Goal: Task Accomplishment & Management: Use online tool/utility

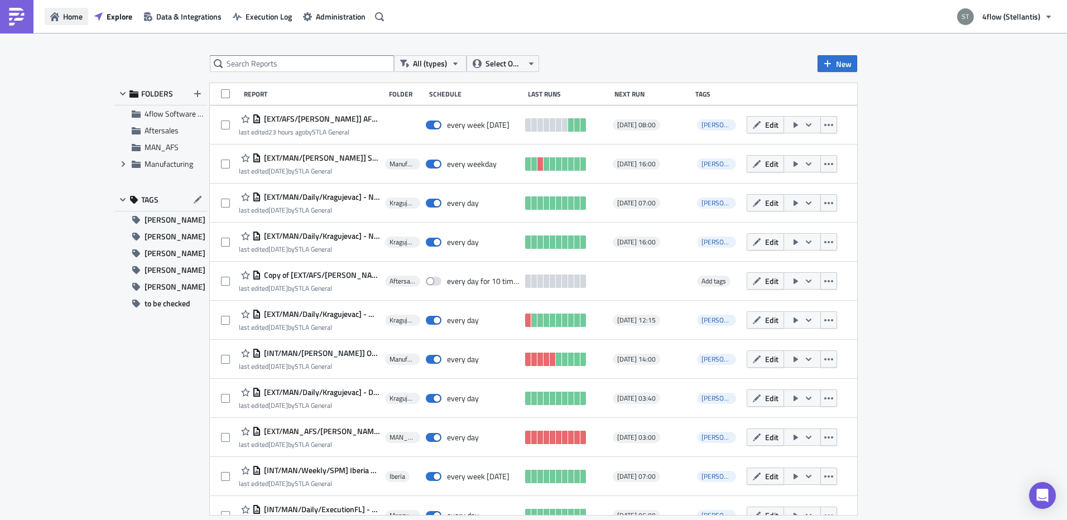
click at [70, 22] on span "Home" at bounding box center [73, 17] width 20 height 12
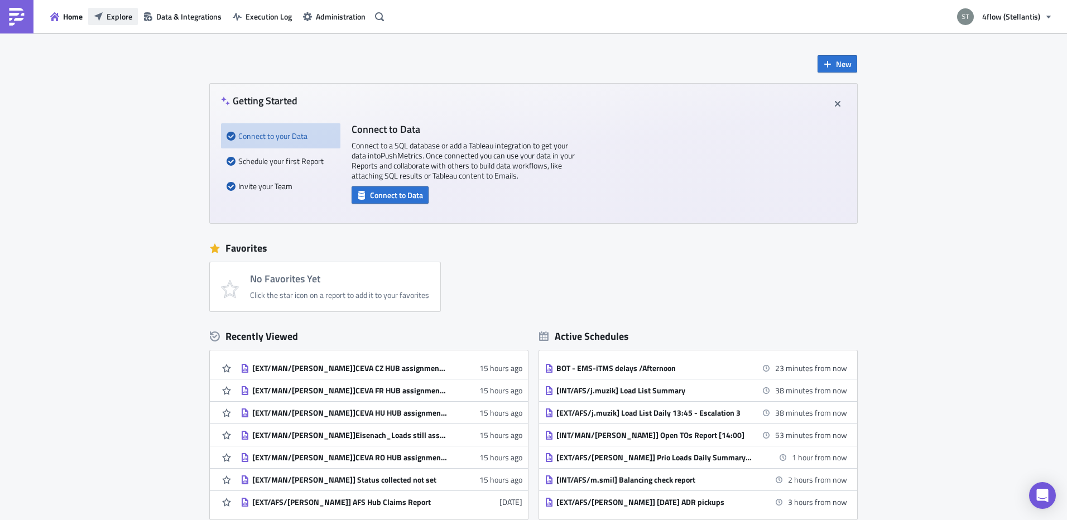
click at [133, 21] on button "Explore" at bounding box center [113, 16] width 50 height 17
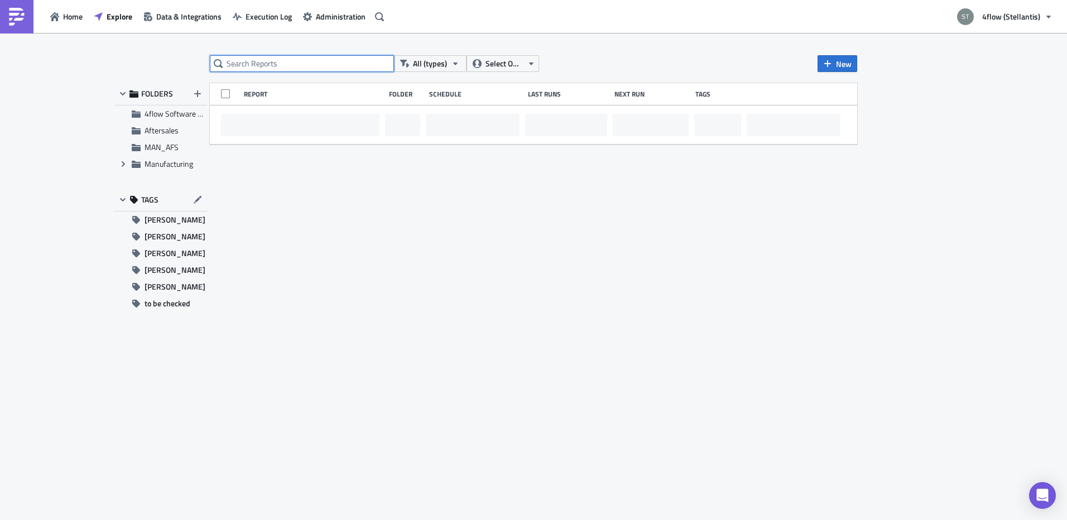
click at [268, 65] on input "text" at bounding box center [302, 63] width 184 height 17
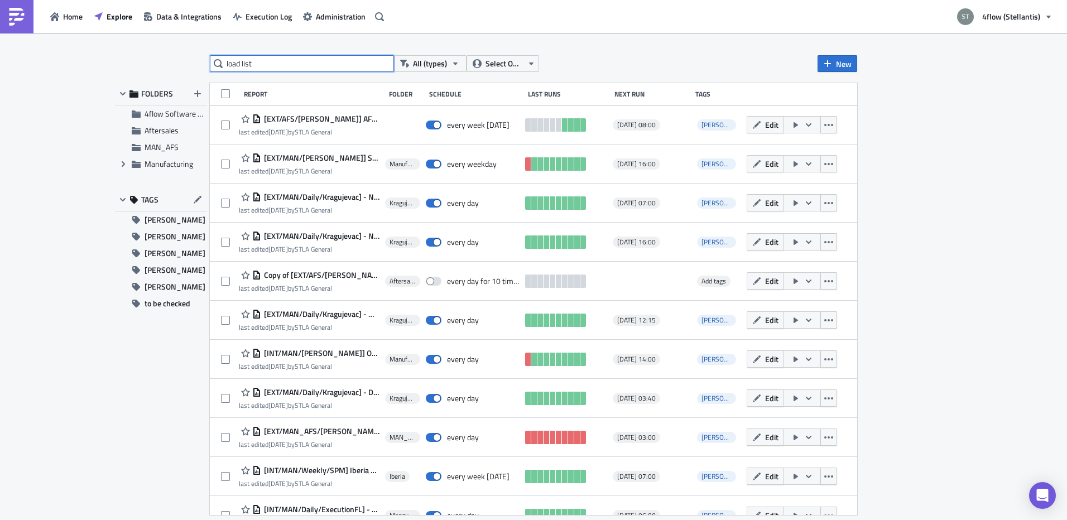
type input "load list"
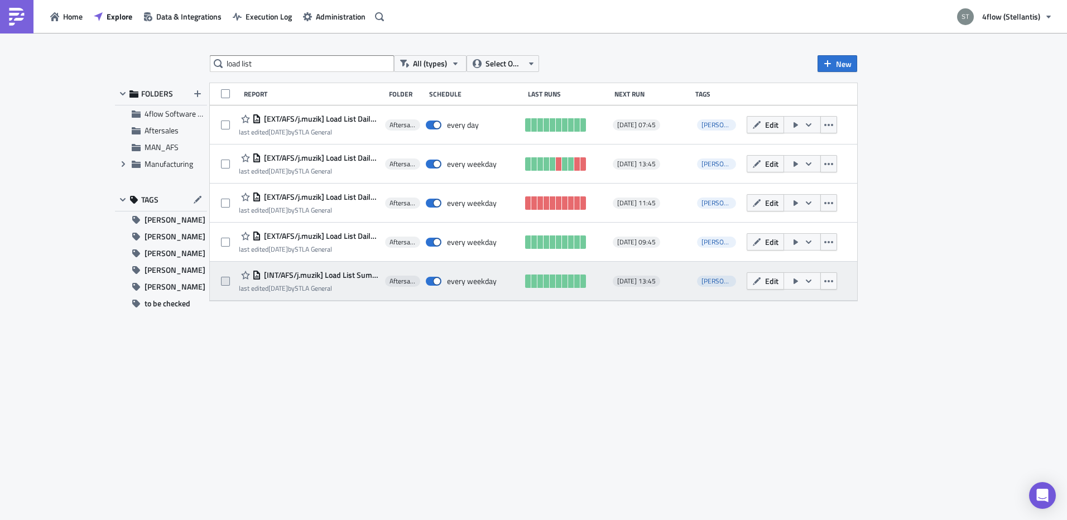
click at [228, 282] on span at bounding box center [225, 281] width 9 height 9
click at [228, 282] on input "checkbox" at bounding box center [226, 281] width 7 height 7
checkbox input "true"
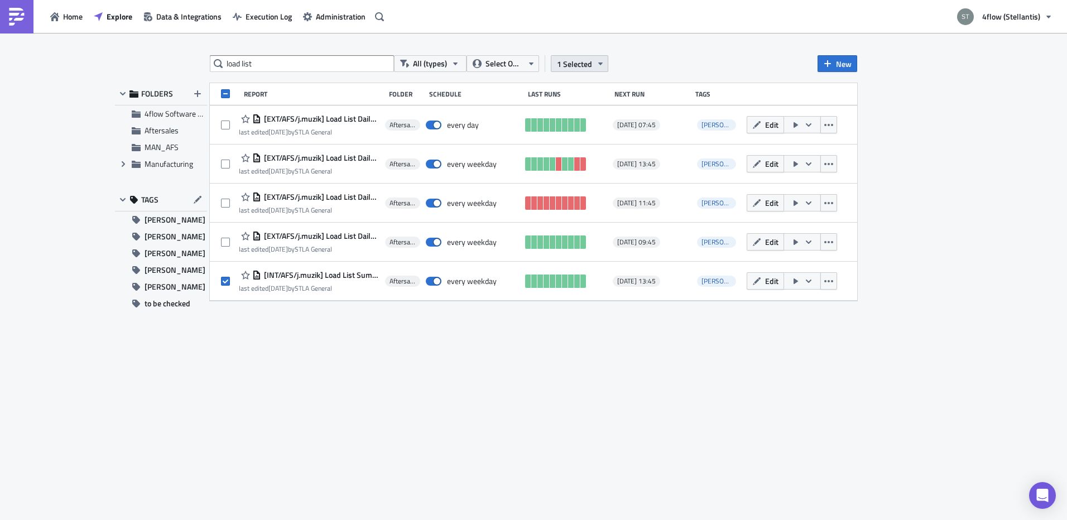
click at [585, 64] on span "1 Selected" at bounding box center [574, 64] width 35 height 12
click at [494, 81] on link "Remove selected" at bounding box center [486, 75] width 95 height 17
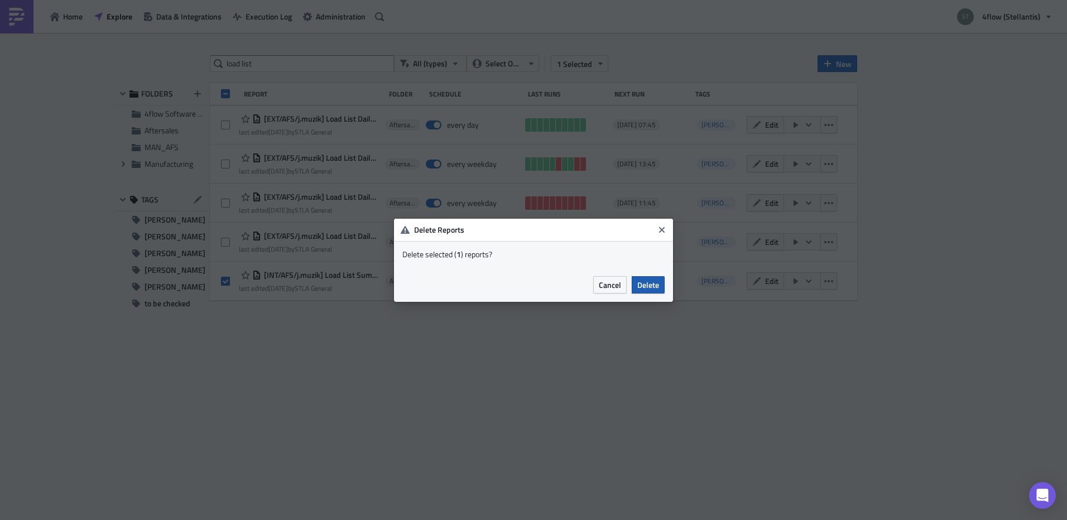
click at [648, 283] on span "Delete" at bounding box center [648, 285] width 22 height 12
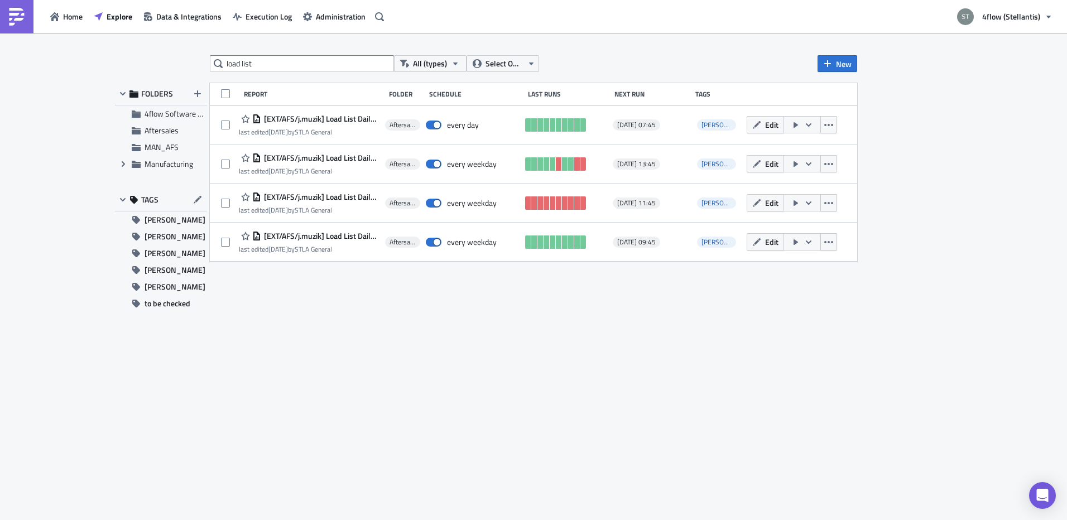
click at [393, 319] on div "load list All (types) Select Owner New FOLDERS 4flow Software KAM Aftersales MA…" at bounding box center [534, 277] width 670 height 444
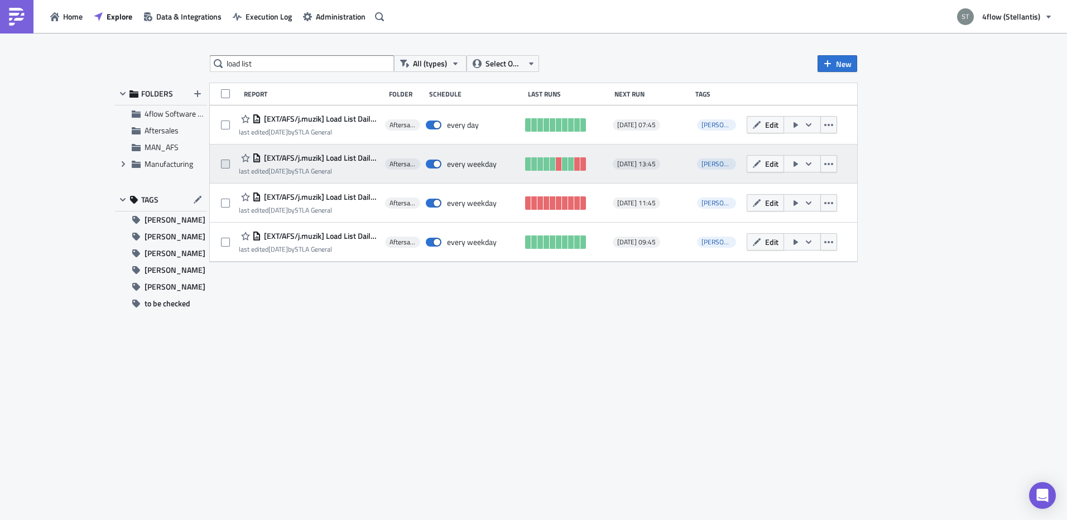
click at [226, 167] on span at bounding box center [225, 164] width 9 height 9
click at [226, 167] on input "checkbox" at bounding box center [226, 164] width 7 height 7
checkbox input "true"
click at [830, 166] on icon "button" at bounding box center [828, 164] width 9 height 9
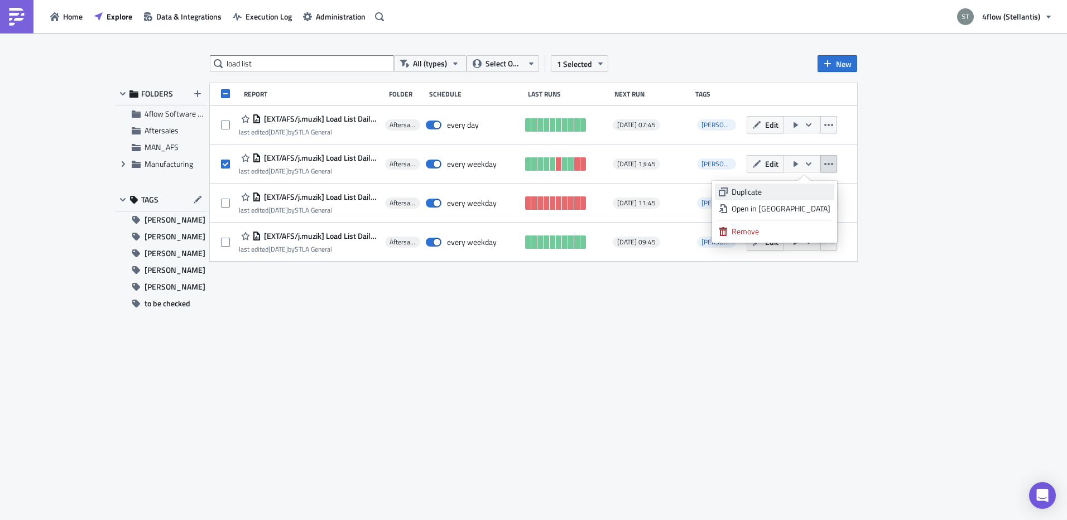
click at [794, 192] on div "Duplicate" at bounding box center [781, 191] width 99 height 11
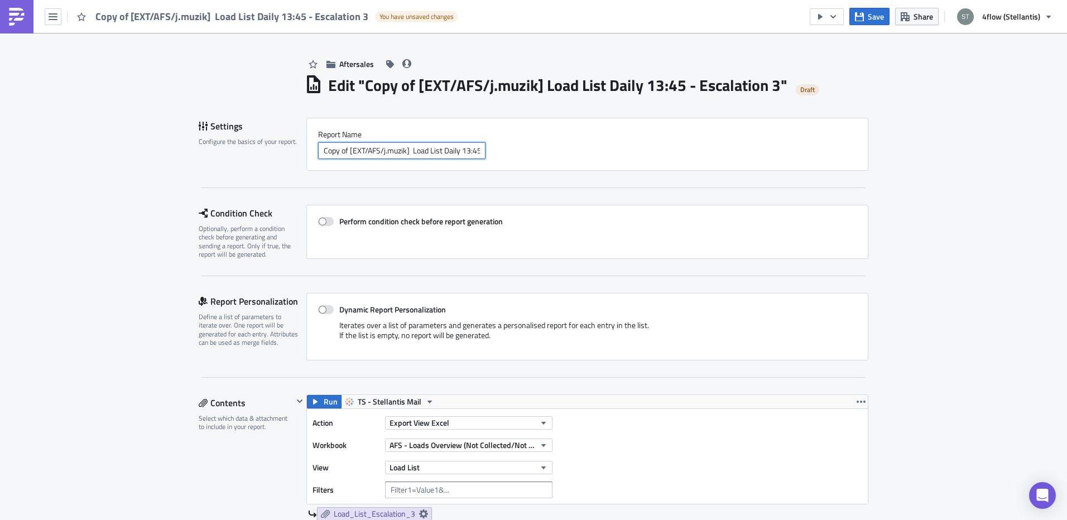
click at [465, 151] on input "Copy of [EXT/AFS/j.muzik] Load List Daily 13:45 - Escalation 3" at bounding box center [401, 150] width 167 height 17
drag, startPoint x: 346, startPoint y: 150, endPoint x: 257, endPoint y: 147, distance: 89.3
click at [257, 147] on div "Settings Configure the basics of your report. Report Nam﻿e Copy of [EXT/AFS/j.m…" at bounding box center [534, 144] width 670 height 53
click at [441, 148] on input "[EXT/AFS/j.muzik] Load List Daily 13:45 - Escalation 3" at bounding box center [401, 150] width 167 height 17
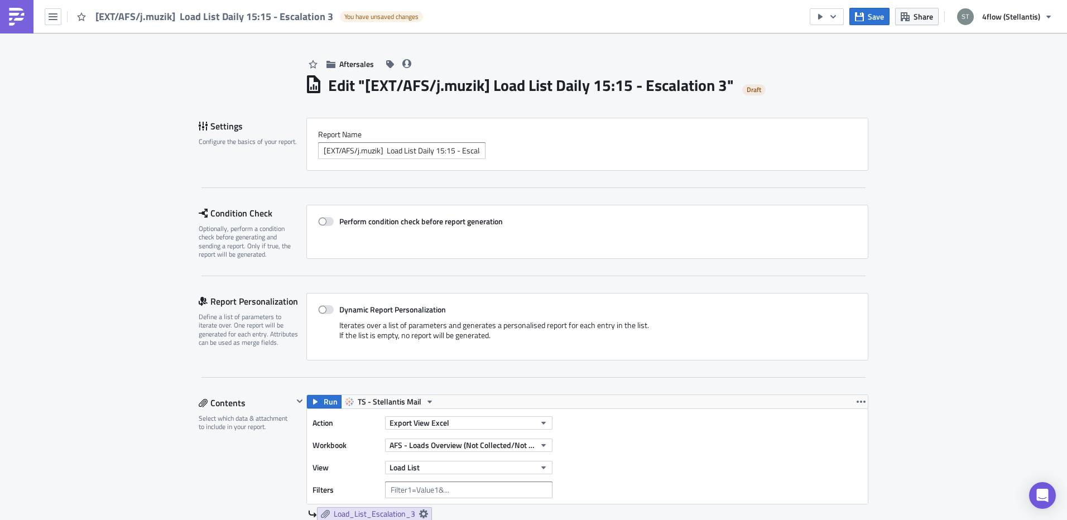
click at [453, 147] on input "[EXT/AFS/j.muzik] Load List Daily 15:15 - Escalation 3" at bounding box center [401, 150] width 167 height 17
click at [463, 152] on input "[EXT/AFS/j.muzik] Load List Daily 15:00 - Escalation 3" at bounding box center [401, 150] width 167 height 17
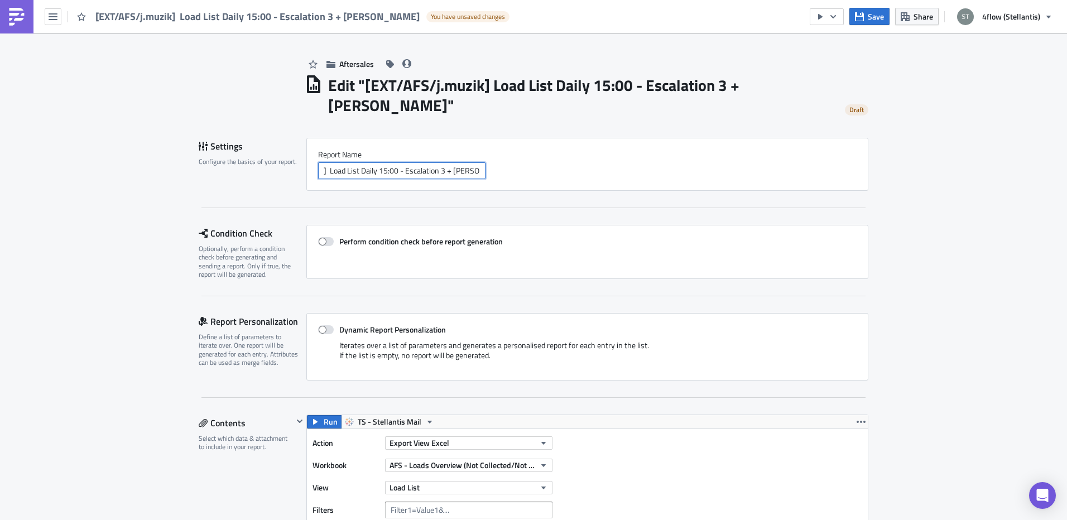
scroll to position [0, 61]
type input "[EXT/AFS/j.muzik] Load List Daily 15:00 - Escalation 3 + [PERSON_NAME]"
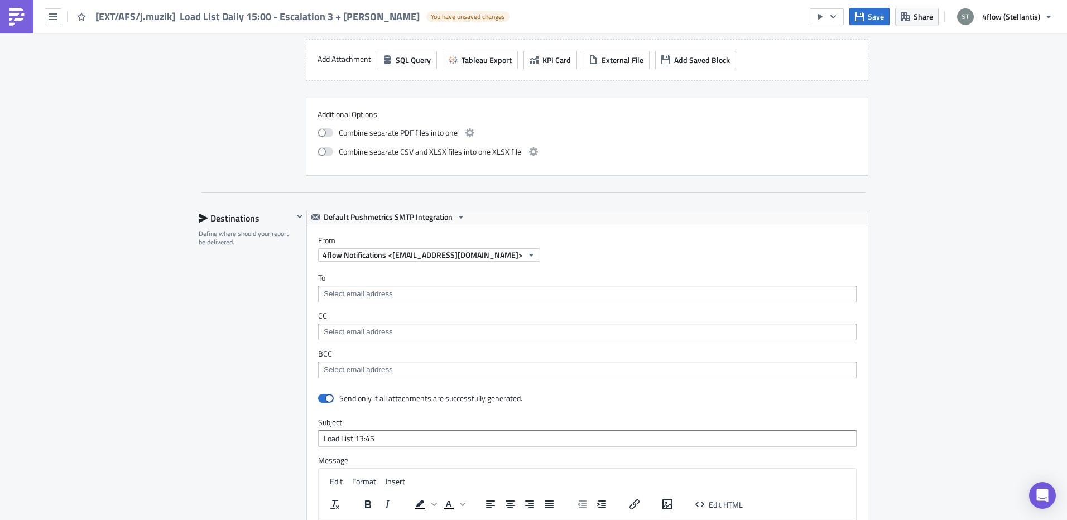
scroll to position [703, 0]
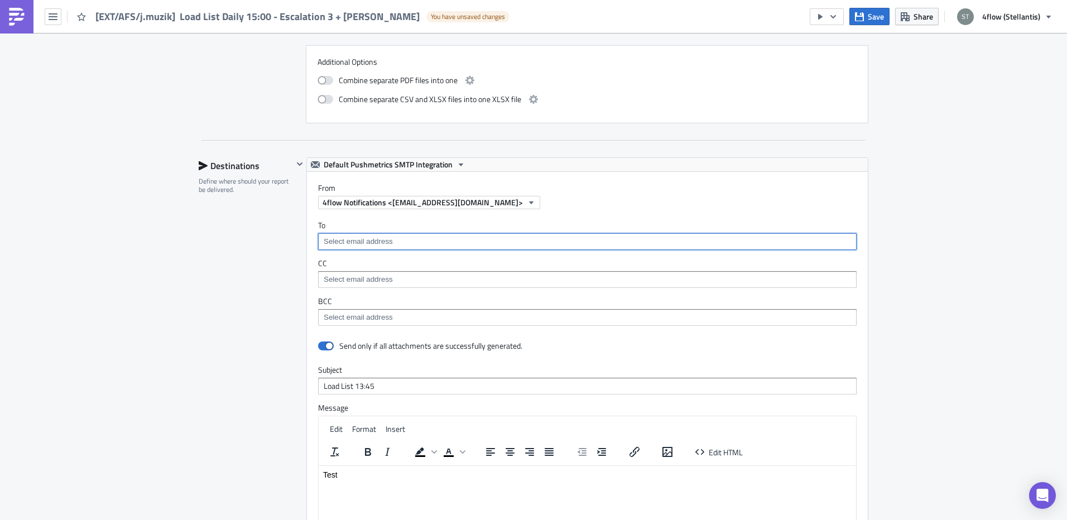
click at [397, 236] on input at bounding box center [587, 241] width 532 height 11
type input "S"
click at [215, 290] on div "Destinations Define where should your report be delivered." at bounding box center [246, 441] width 94 height 569
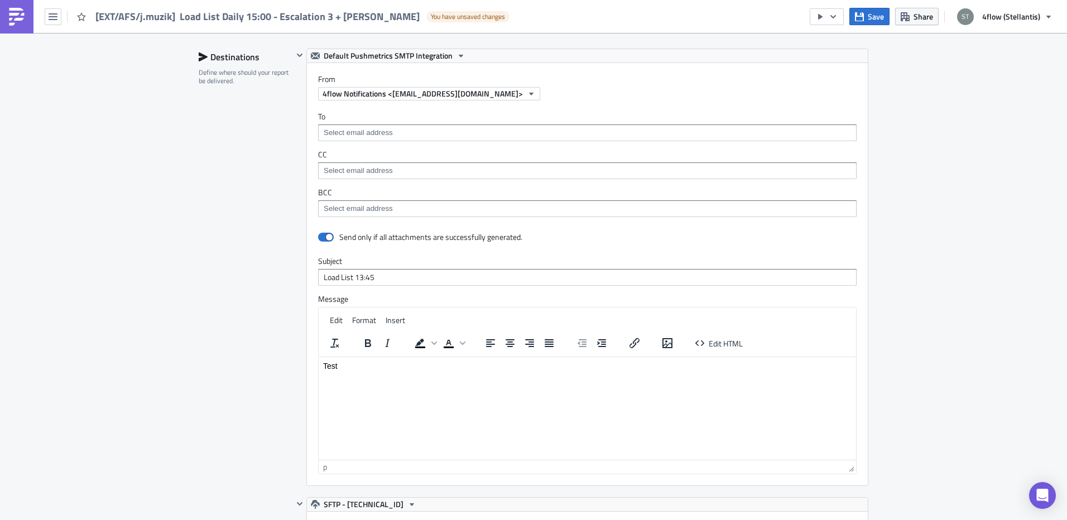
scroll to position [926, 0]
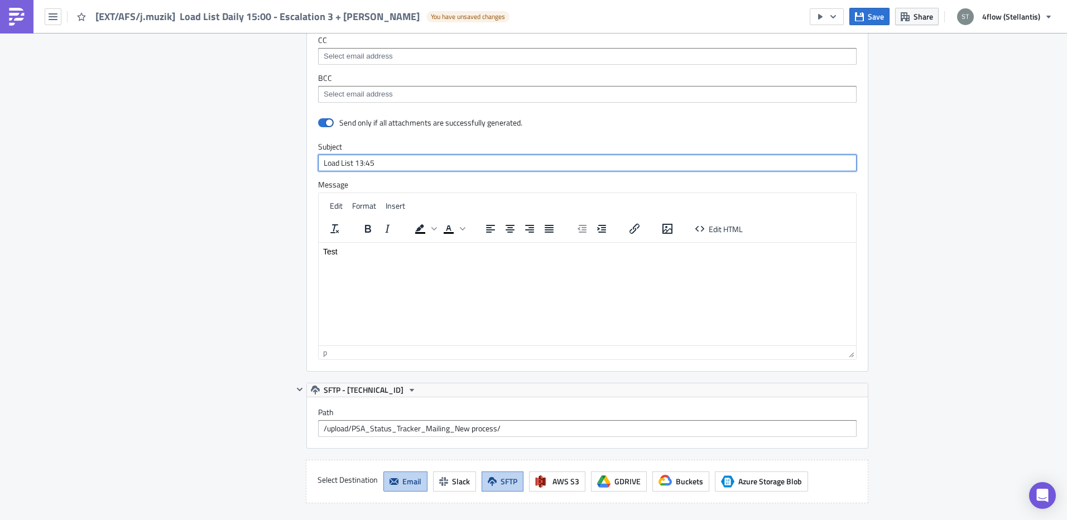
click at [402, 155] on input "Load List 13:45" at bounding box center [587, 163] width 539 height 17
type input "Load List 15:00"
click at [237, 212] on div "Destinations Define where should your report be delivered." at bounding box center [246, 218] width 94 height 569
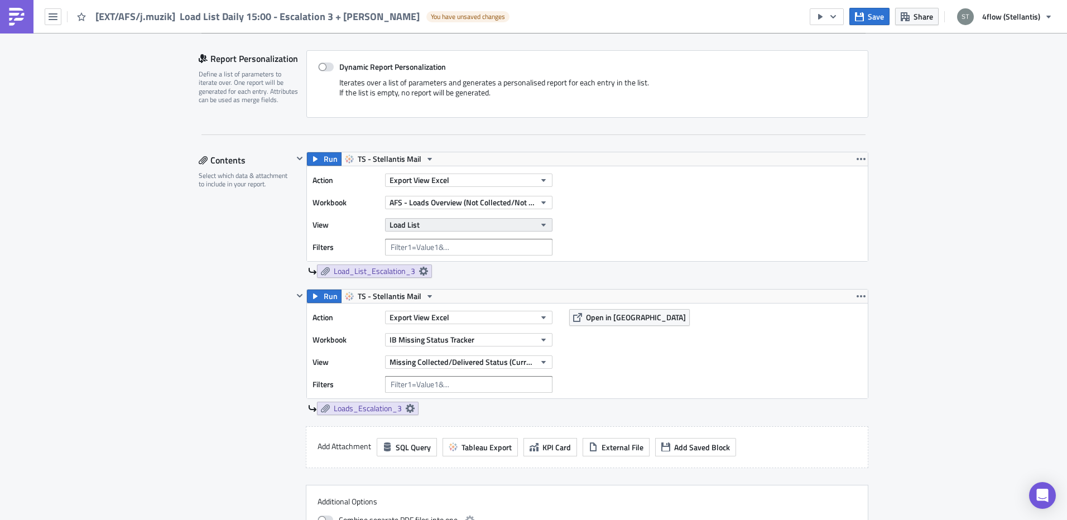
scroll to position [256, 0]
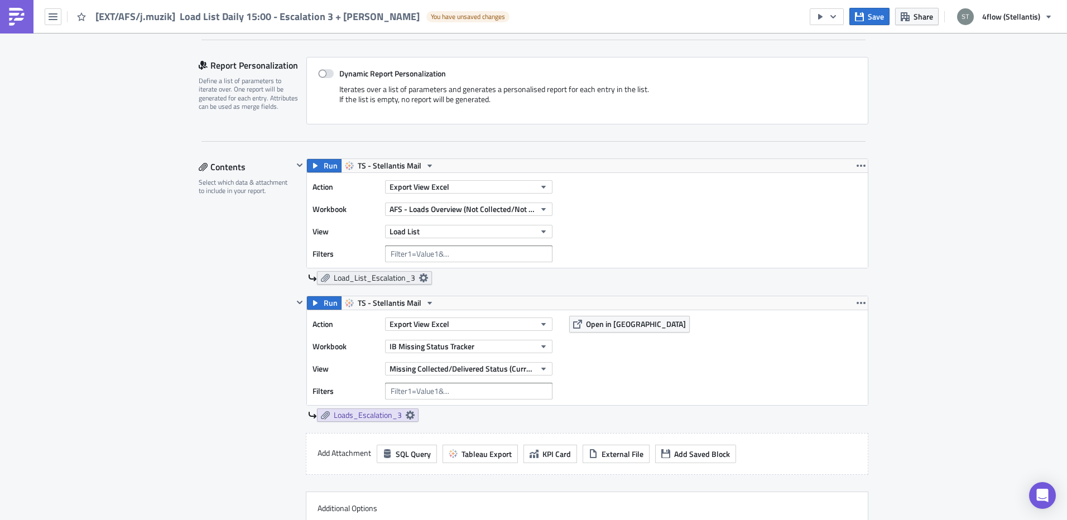
click at [419, 273] on icon at bounding box center [423, 277] width 9 height 9
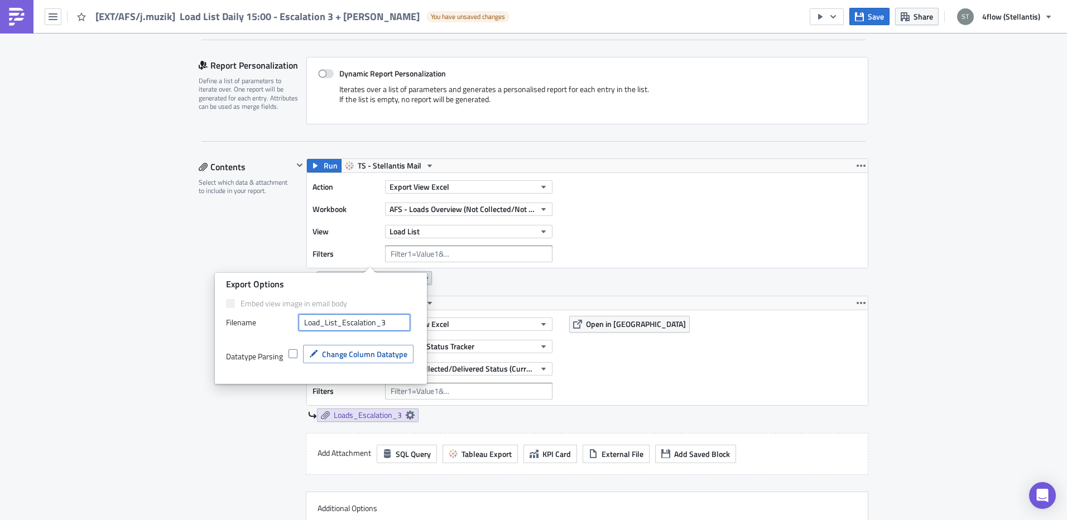
click at [391, 325] on input "Load_List_Escalation_3" at bounding box center [355, 322] width 112 height 17
type input "Load_List_Escalation_3+S"
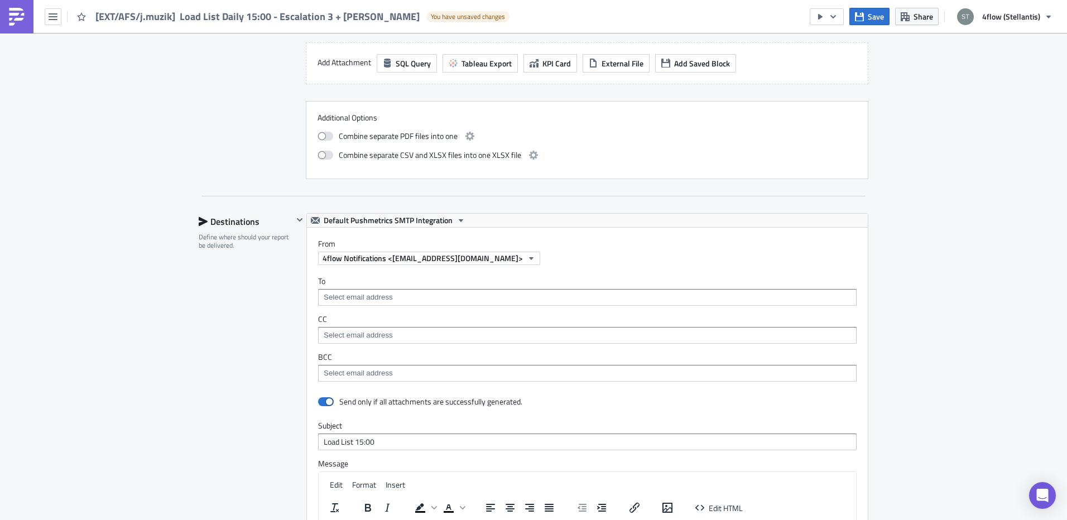
scroll to position [1037, 0]
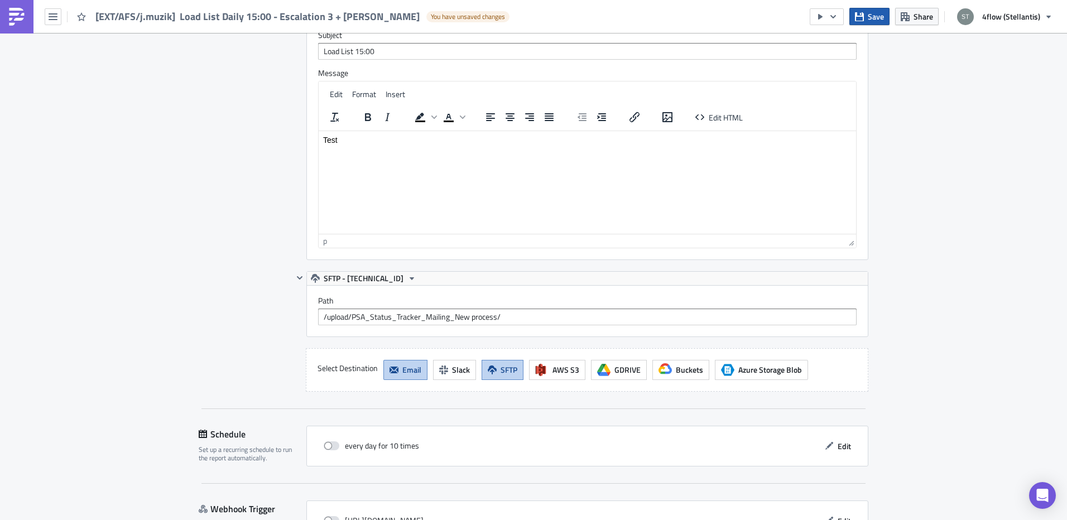
click at [873, 19] on span "Save" at bounding box center [876, 17] width 16 height 12
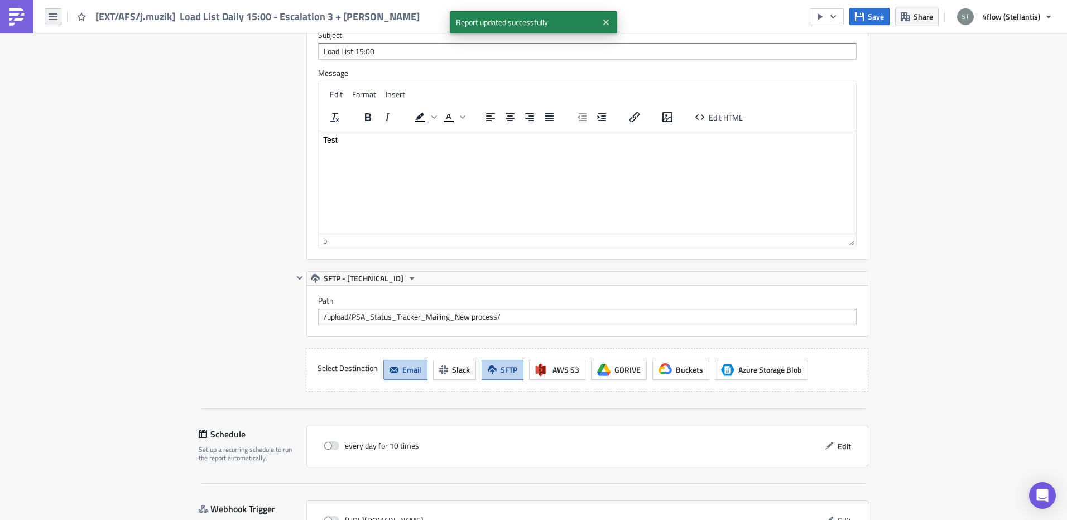
click at [49, 15] on icon "button" at bounding box center [53, 16] width 9 height 9
click at [97, 45] on div "Search" at bounding box center [101, 44] width 74 height 11
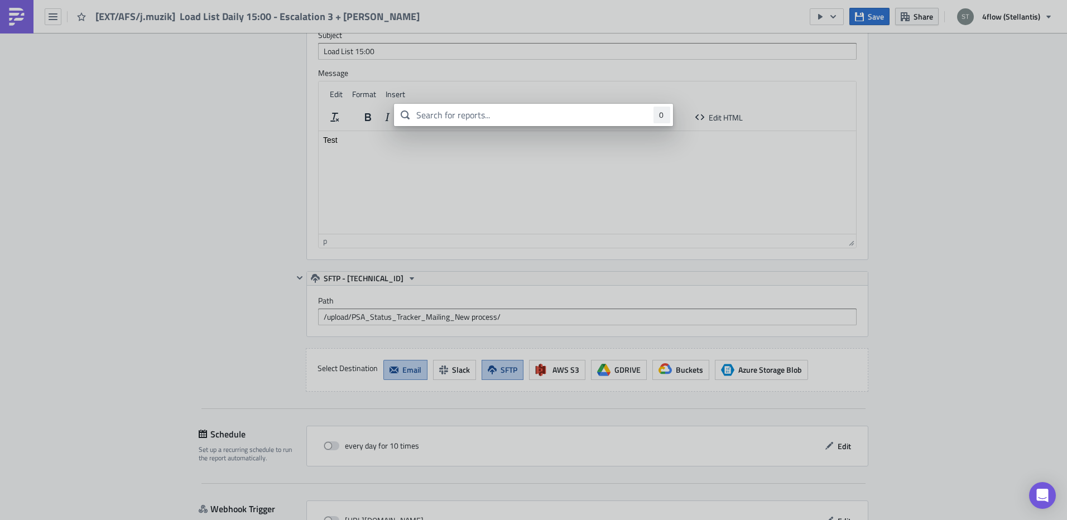
click at [121, 179] on body "[EXT/AFS/j.muzik] Load List Daily 15:00 - Escalation 3 + [PERSON_NAME] Save Sha…" at bounding box center [533, 261] width 1067 height 522
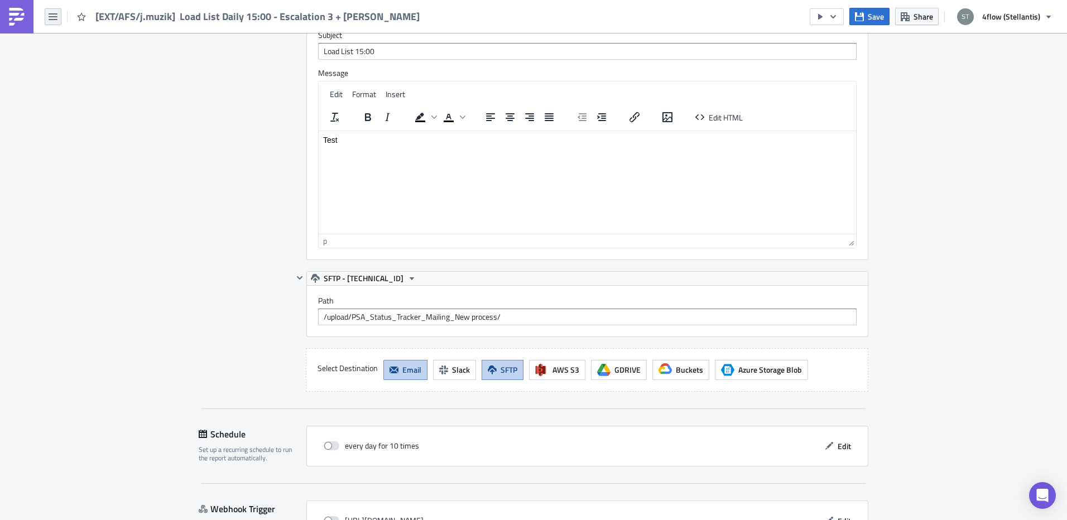
click at [57, 12] on icon "button" at bounding box center [53, 16] width 9 height 9
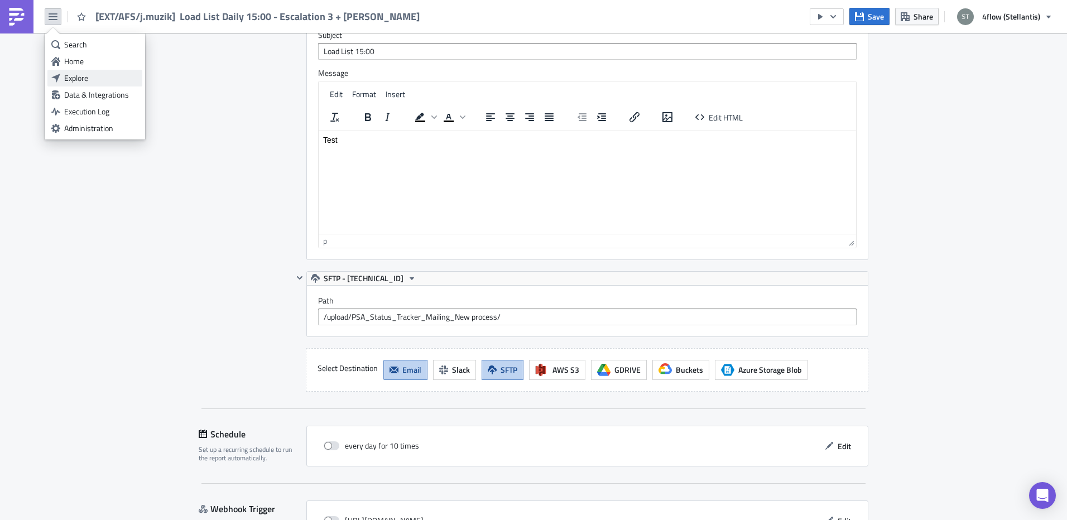
click at [83, 76] on div "Explore" at bounding box center [101, 78] width 74 height 11
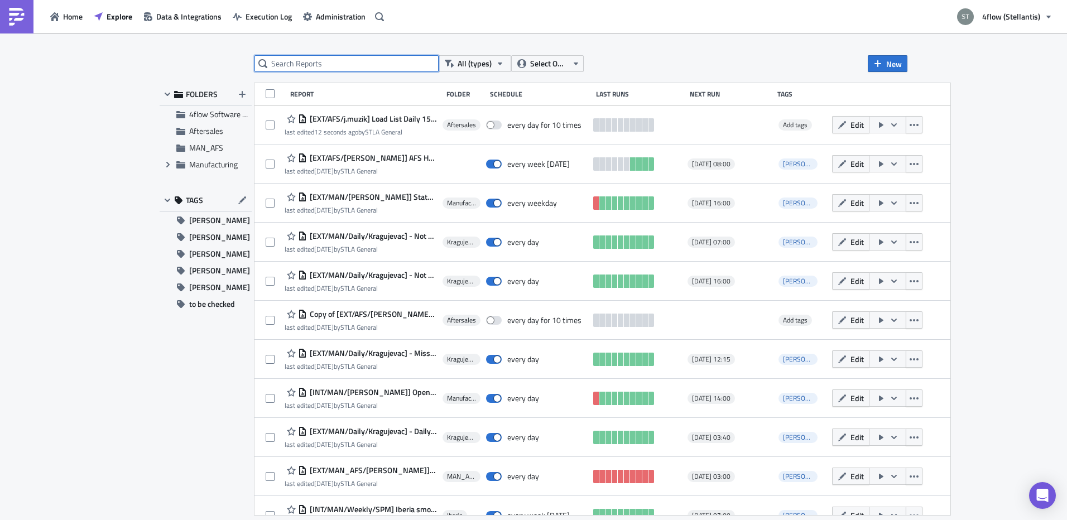
click at [281, 61] on input "text" at bounding box center [346, 63] width 184 height 17
type input "load list"
